Goal: Information Seeking & Learning: Learn about a topic

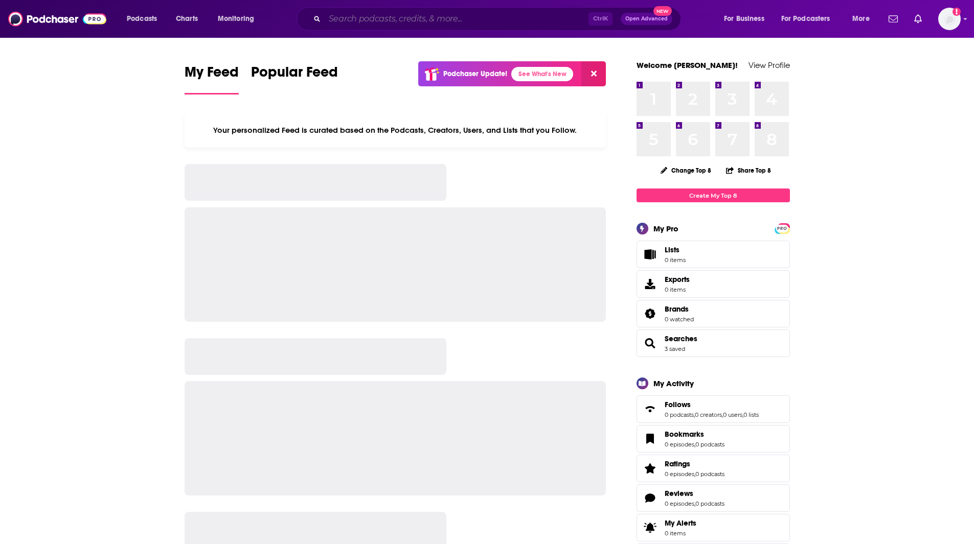
drag, startPoint x: 0, startPoint y: 0, endPoint x: 360, endPoint y: 21, distance: 360.5
click at [360, 21] on input "Search podcasts, credits, & more..." at bounding box center [457, 19] width 264 height 16
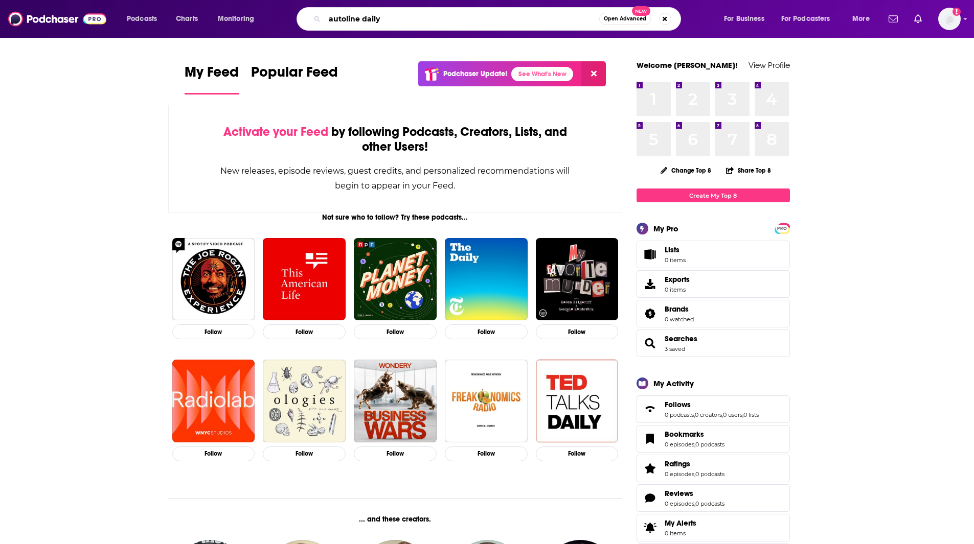
type input "autoline daily"
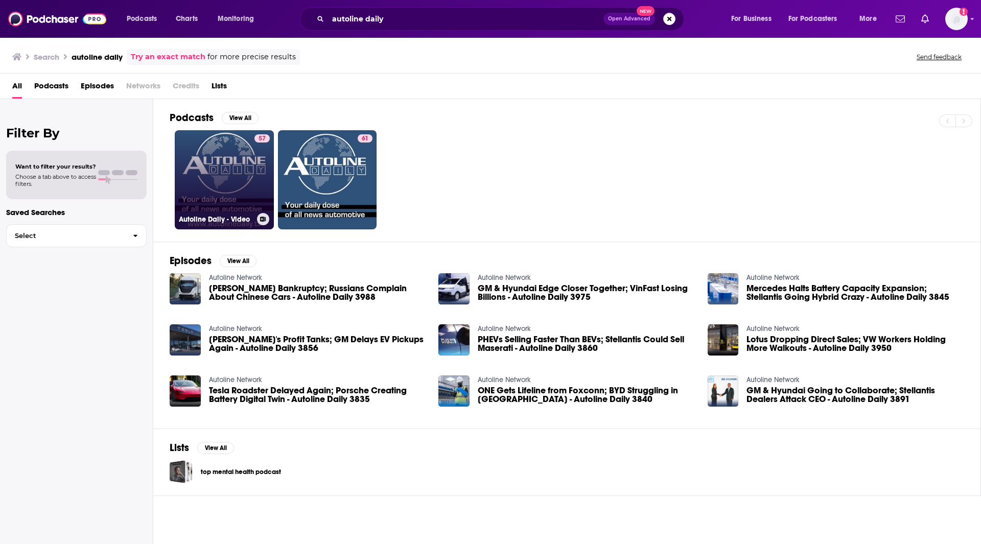
click at [236, 187] on link "57 Autoline Daily - Video" at bounding box center [224, 179] width 99 height 99
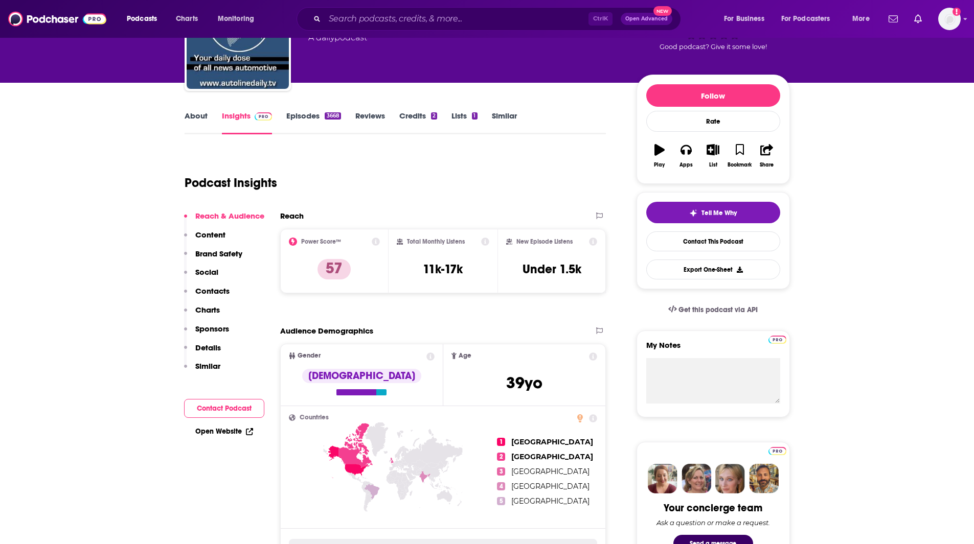
scroll to position [102, 0]
